Goal: Navigation & Orientation: Find specific page/section

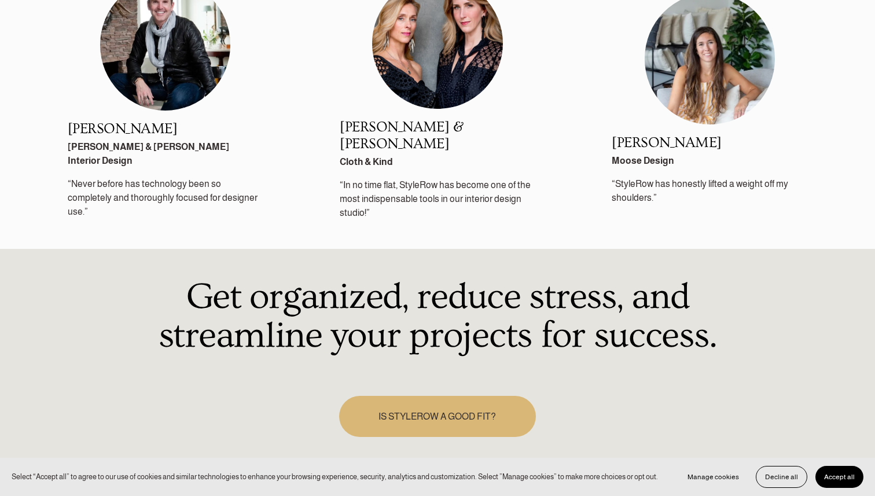
scroll to position [1508, 0]
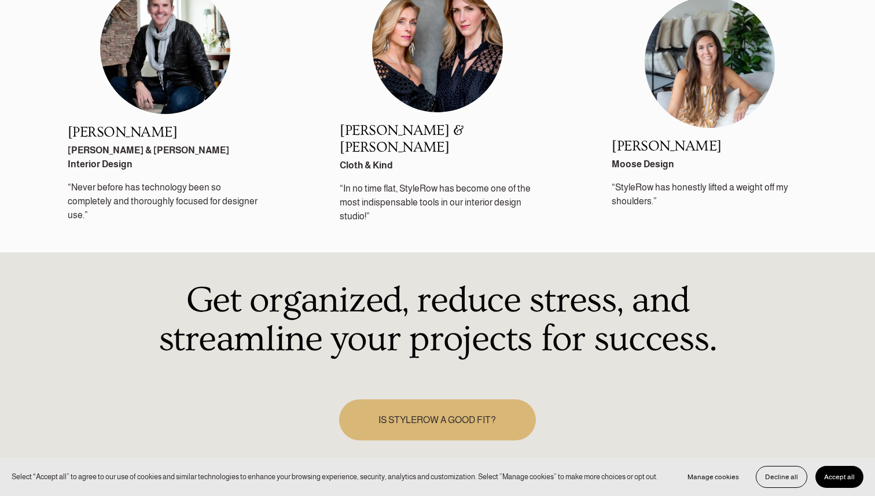
click at [285, 302] on h1 "Get organized, reduce stress, and streamline your projects for success." at bounding box center [438, 320] width 602 height 78
click at [516, 291] on h1 "Get organized, reduce stress, and streamline your projects for success." at bounding box center [438, 320] width 602 height 78
click at [605, 348] on h1 "Get organized, reduce stress, and streamline your projects for success." at bounding box center [438, 320] width 602 height 78
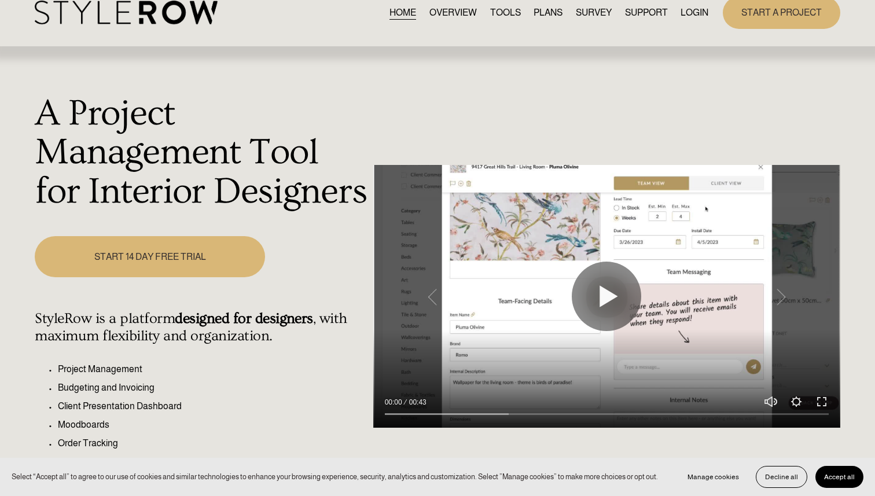
scroll to position [0, 0]
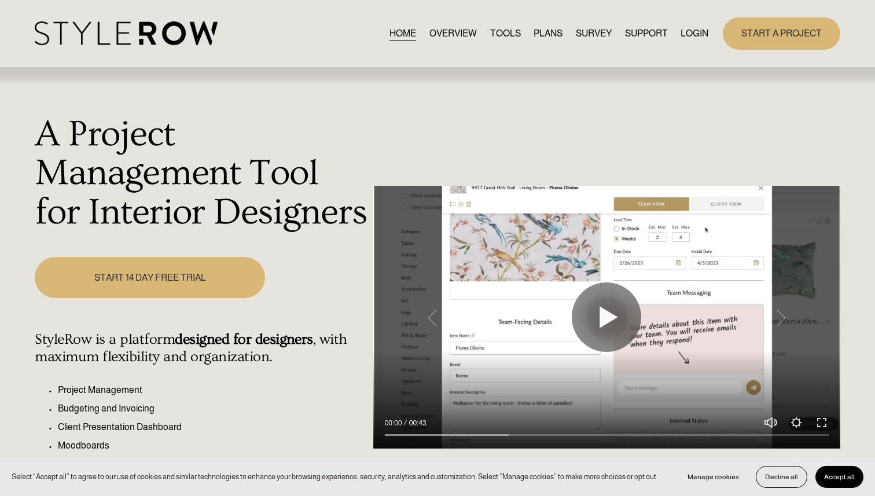
click at [450, 30] on link "OVERVIEW" at bounding box center [452, 33] width 47 height 16
